Goal: Information Seeking & Learning: Find specific page/section

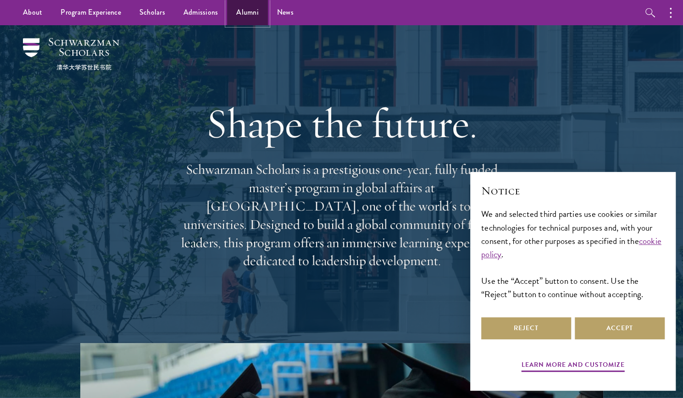
click at [243, 20] on link "Alumni" at bounding box center [247, 12] width 41 height 25
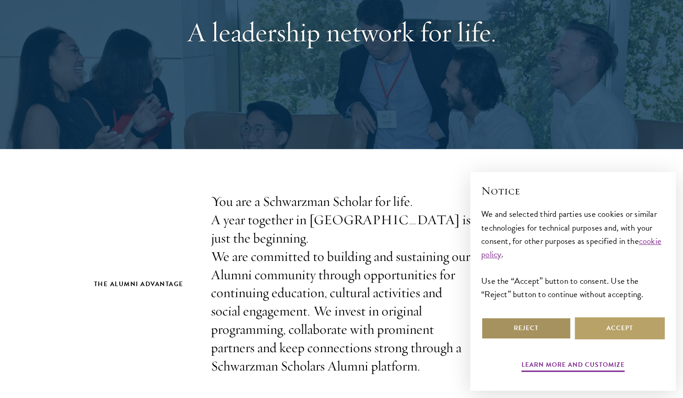
scroll to position [254, 0]
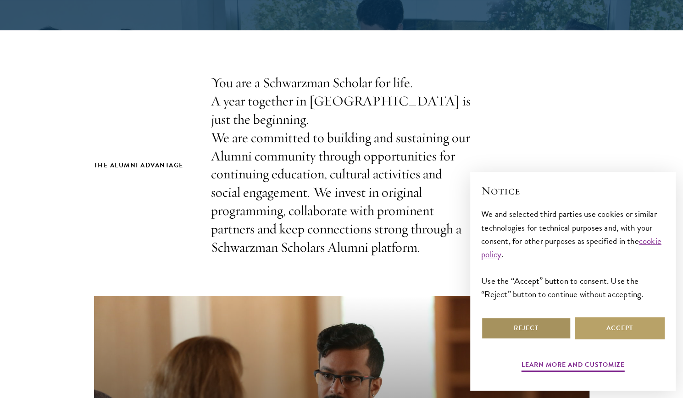
click at [535, 331] on button "Reject" at bounding box center [526, 328] width 90 height 22
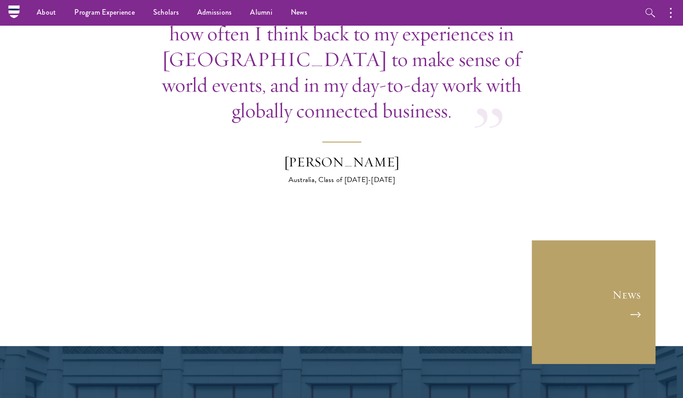
scroll to position [3502, 0]
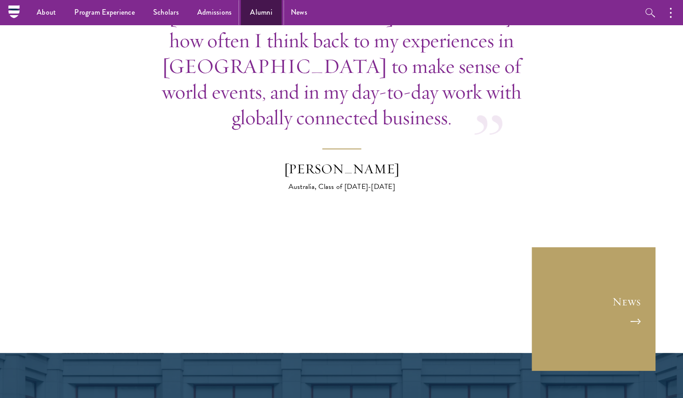
click at [245, 15] on link "Alumni" at bounding box center [261, 12] width 41 height 25
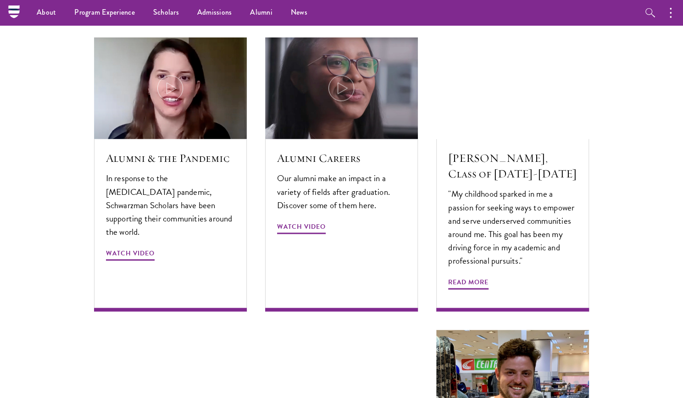
scroll to position [2620, 0]
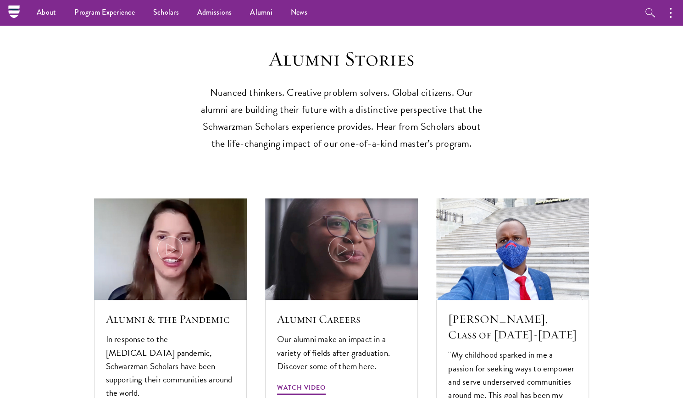
click at [17, 8] on nav "About Overview Leadership Donors Program Experience Overview Curriculum Student…" at bounding box center [283, 12] width 539 height 25
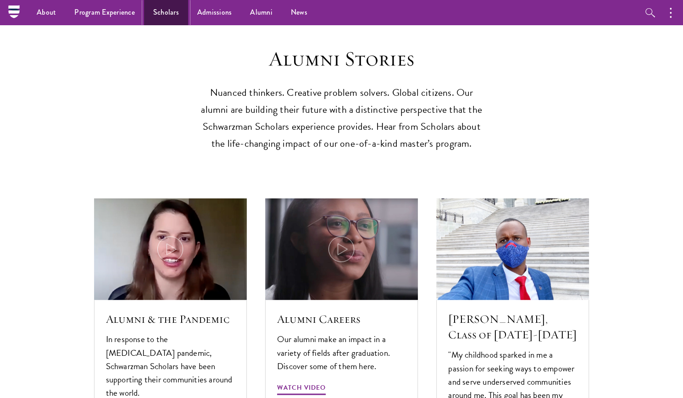
click at [168, 15] on link "Scholars" at bounding box center [166, 12] width 44 height 25
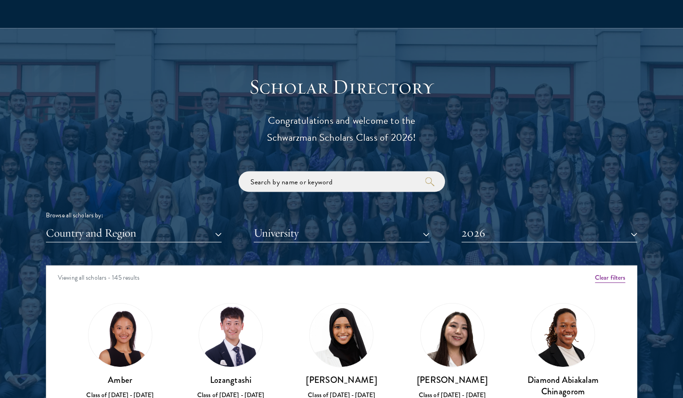
scroll to position [958, 0]
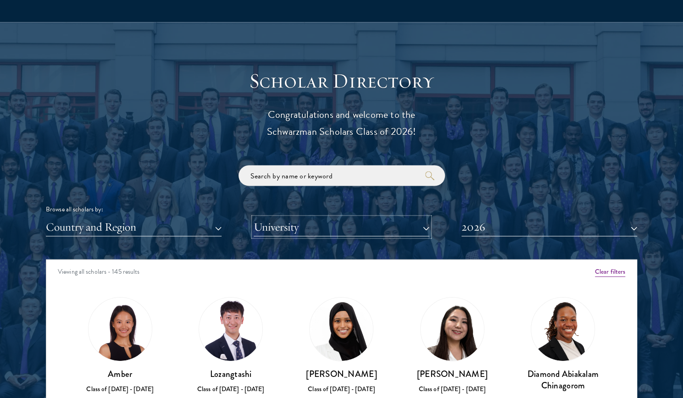
click at [325, 232] on button "University" at bounding box center [342, 226] width 176 height 19
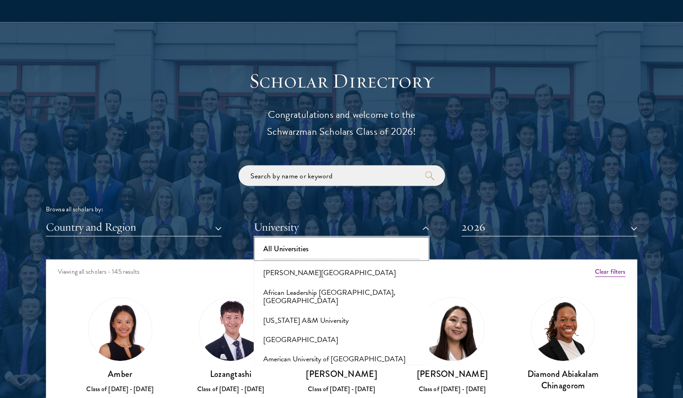
click at [319, 253] on button "All Universities" at bounding box center [341, 248] width 170 height 19
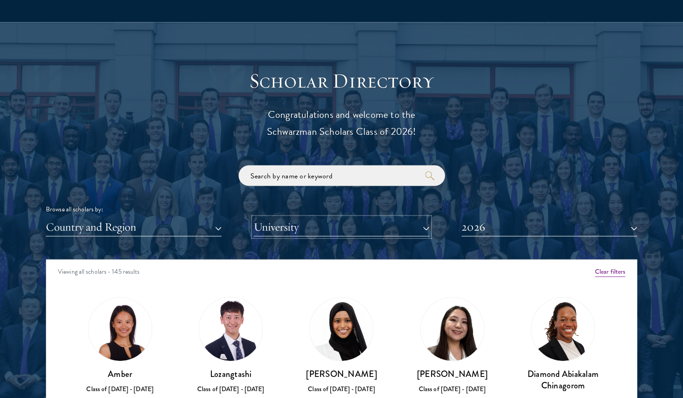
click at [318, 227] on button "University" at bounding box center [342, 226] width 176 height 19
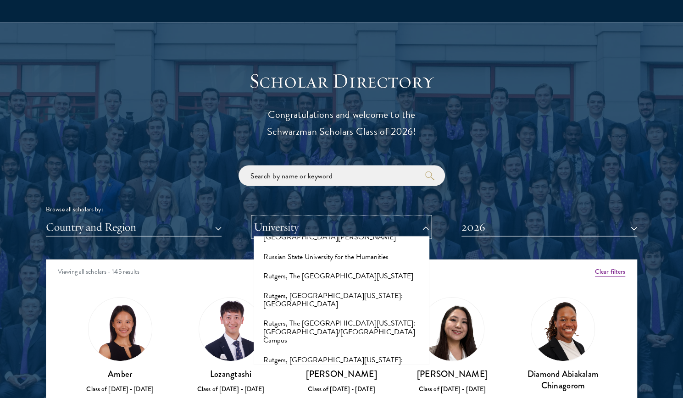
scroll to position [4760, 0]
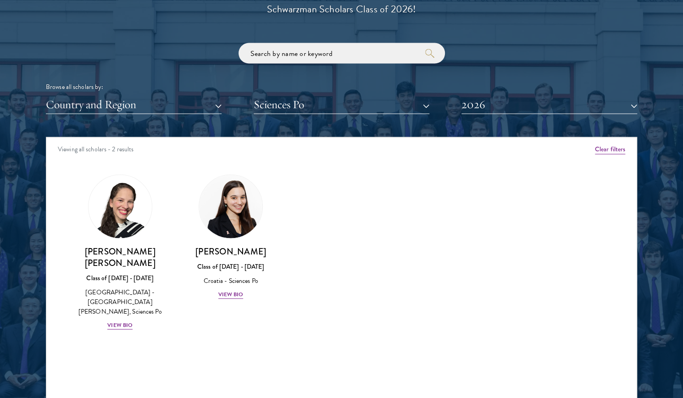
scroll to position [1087, 0]
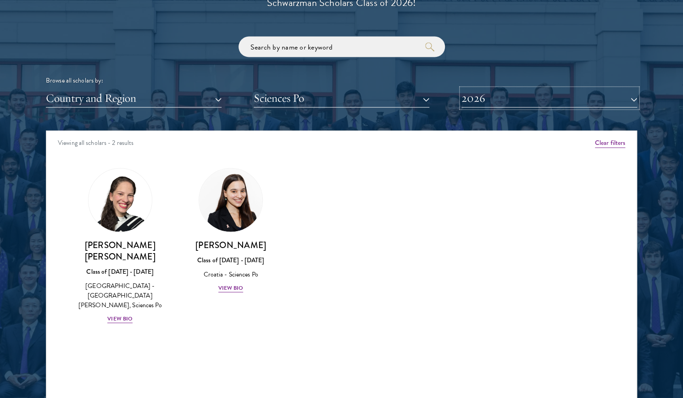
click at [506, 95] on button "2026" at bounding box center [549, 98] width 176 height 19
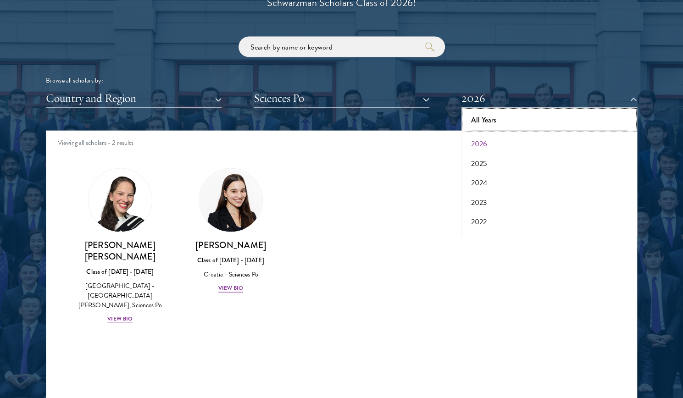
click at [487, 123] on button "All Years" at bounding box center [549, 119] width 170 height 19
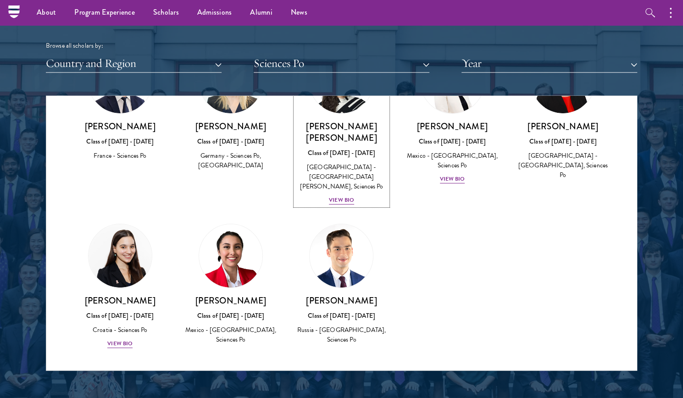
scroll to position [1113, 0]
